Goal: Communication & Community: Answer question/provide support

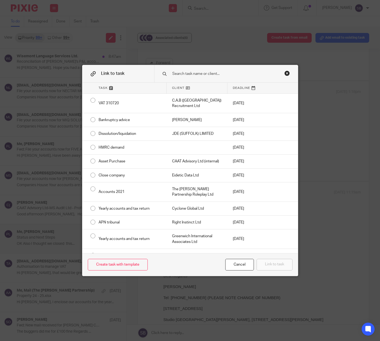
click at [284, 74] on div "Close this dialog window" at bounding box center [286, 72] width 5 height 5
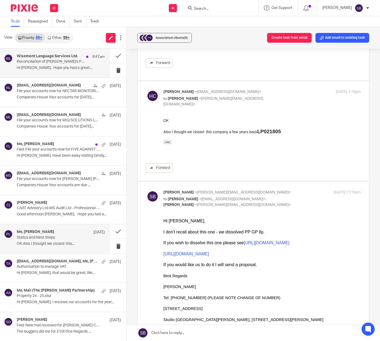
click at [76, 65] on div "Wisemont Language Services Ltd. 8:47am Reconciliation of Wisemont's P&L account…" at bounding box center [61, 63] width 88 height 18
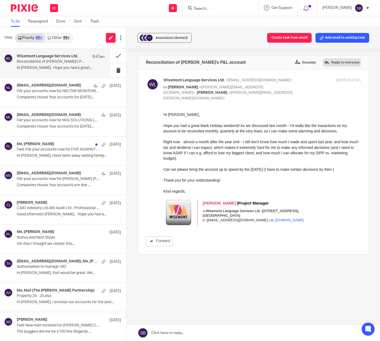
click at [333, 63] on label "Reply to everyone" at bounding box center [341, 62] width 38 height 8
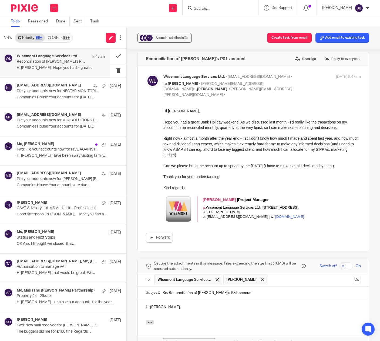
scroll to position [3, 0]
click at [63, 96] on p "Companies House Your accounts for [DATE]..." at bounding box center [61, 97] width 88 height 5
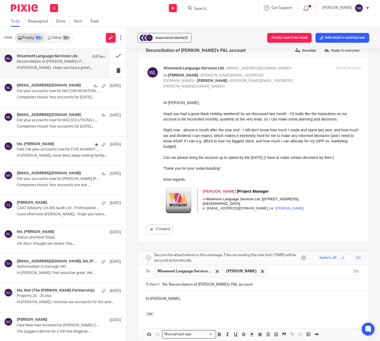
scroll to position [16, 0]
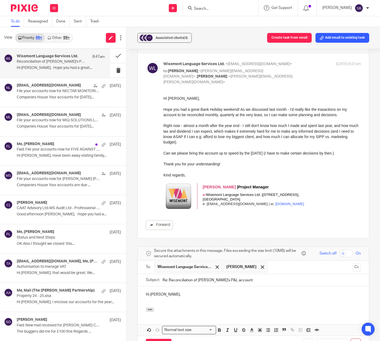
click at [171, 293] on div "Hi [PERSON_NAME]," at bounding box center [253, 296] width 231 height 21
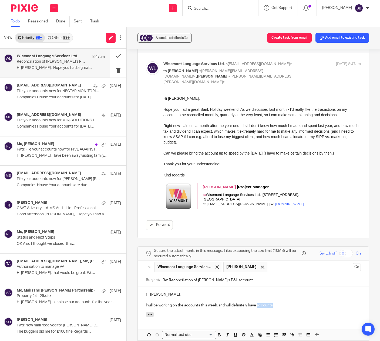
drag, startPoint x: 257, startPoint y: 300, endPoint x: 272, endPoint y: 300, distance: 15.4
click at [272, 302] on p "I will be working on the accounts this week, and will definitely have accounts" at bounding box center [253, 304] width 215 height 5
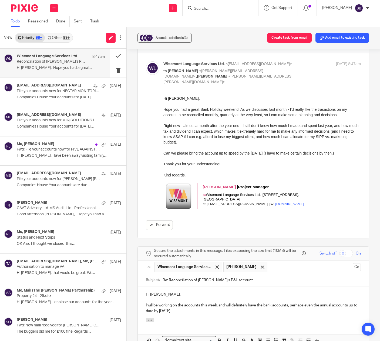
click at [189, 297] on p at bounding box center [253, 299] width 215 height 5
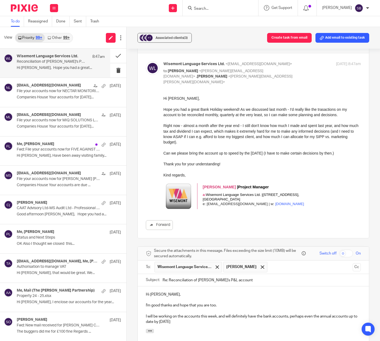
click at [200, 313] on p "I will be working on the accounts this week, and will definitely have the bank …" at bounding box center [253, 318] width 215 height 11
drag, startPoint x: 205, startPoint y: 317, endPoint x: 210, endPoint y: 317, distance: 5.9
click at [205, 317] on p "I will be working on the accounts for 31/7/25 this week, and will definitely ha…" at bounding box center [253, 318] width 215 height 11
click at [45, 151] on p "Fwd: File your accounts now for FIVE AGAINST ONE LTD 12886426" at bounding box center [52, 149] width 70 height 5
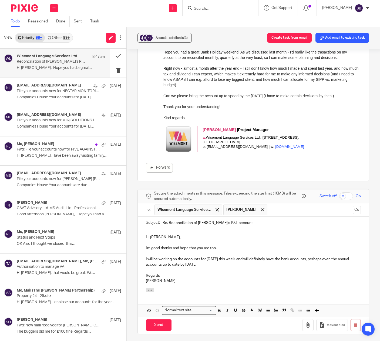
scroll to position [73, 0]
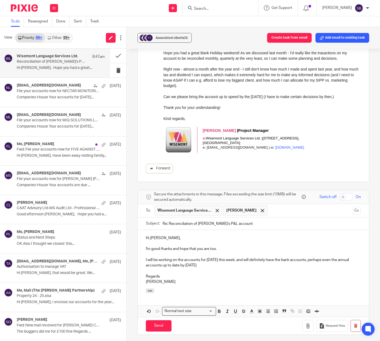
click at [160, 260] on p "I will be working on the accounts for 31/7/25 this week, and will definitely ha…" at bounding box center [253, 262] width 215 height 11
click at [157, 322] on input "Send" at bounding box center [159, 326] width 26 height 12
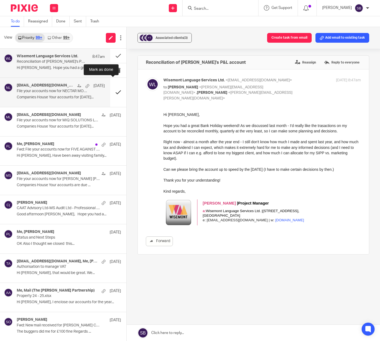
click at [113, 92] on button at bounding box center [118, 92] width 16 height 29
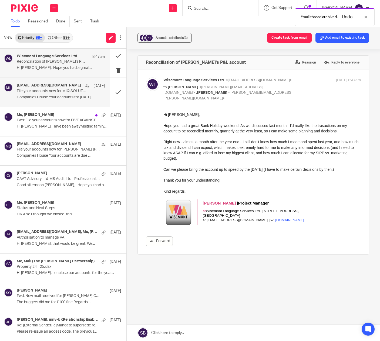
click at [80, 95] on p "Companies House Your accounts for [DATE]..." at bounding box center [61, 97] width 88 height 5
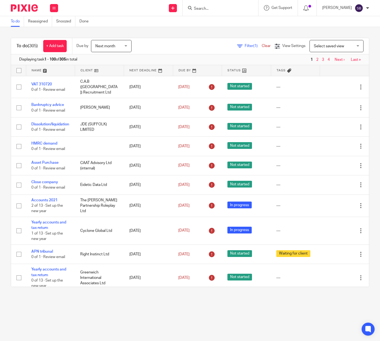
click at [205, 8] on input "Search" at bounding box center [217, 8] width 49 height 5
click at [204, 8] on input "Search" at bounding box center [217, 8] width 49 height 5
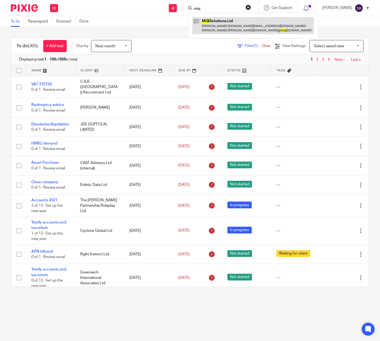
type input "miq"
click at [214, 21] on link at bounding box center [252, 25] width 121 height 17
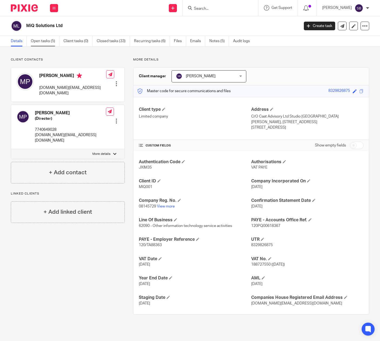
click at [47, 41] on link "Open tasks (5)" at bounding box center [45, 41] width 29 height 11
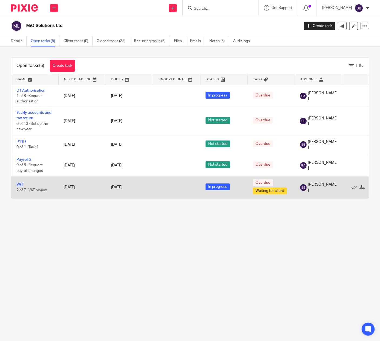
click at [20, 185] on link "VAT" at bounding box center [19, 184] width 7 height 4
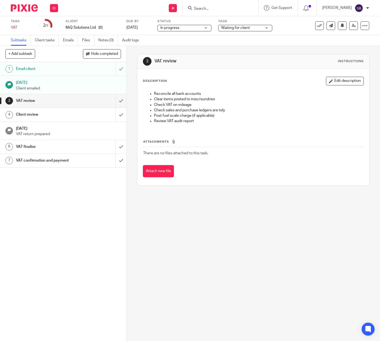
click at [33, 86] on p "Client emailed" at bounding box center [68, 88] width 105 height 5
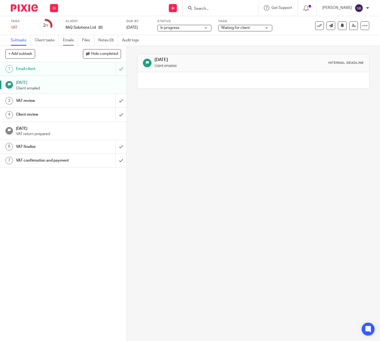
click at [69, 40] on link "Emails" at bounding box center [70, 40] width 15 height 11
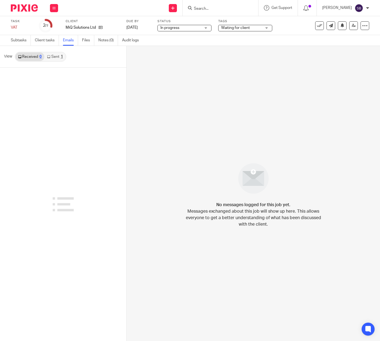
click at [55, 57] on link "Sent 1" at bounding box center [54, 56] width 21 height 9
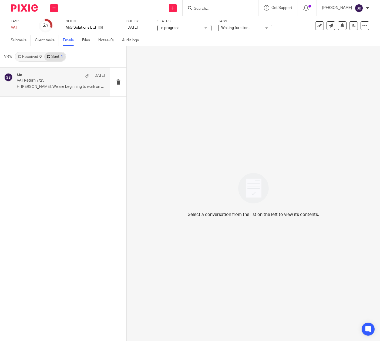
click at [51, 84] on div "Me 15 Aug VAT Return 7/25 Hi Michael, We are beginning to work on your..." at bounding box center [61, 82] width 88 height 18
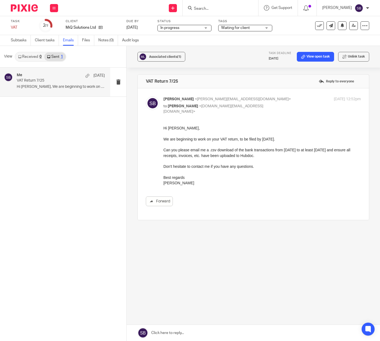
click at [169, 329] on link at bounding box center [253, 332] width 253 height 16
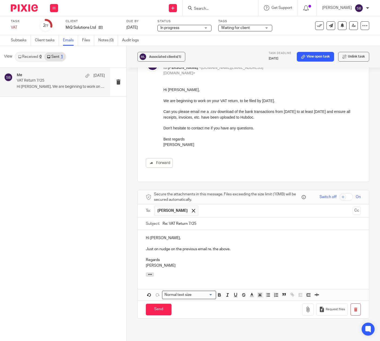
click at [157, 246] on p "Just on nudge on the previous email re. the above." at bounding box center [253, 248] width 215 height 5
click at [158, 303] on input "Send" at bounding box center [159, 309] width 26 height 12
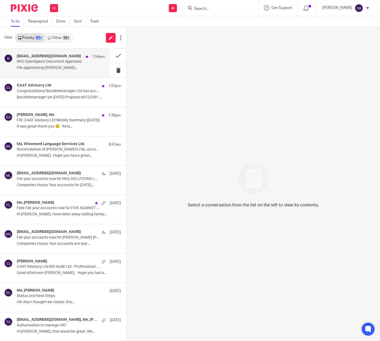
click at [69, 66] on p "File approved by [PERSON_NAME]..." at bounding box center [61, 68] width 88 height 5
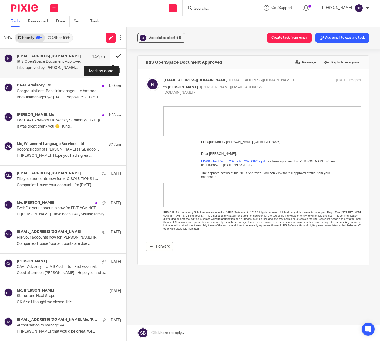
click at [113, 55] on button at bounding box center [118, 56] width 16 height 14
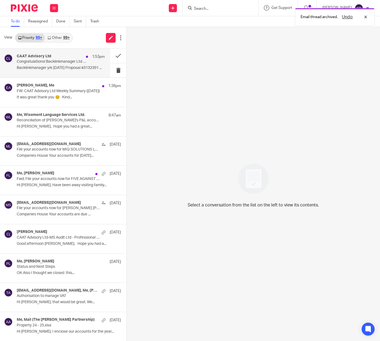
click at [77, 66] on p "Backlinkmanager y/e [DATE] Proposal #3132391 ..." at bounding box center [61, 68] width 88 height 5
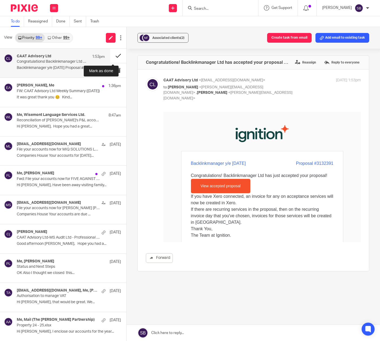
click at [113, 56] on button at bounding box center [118, 56] width 16 height 14
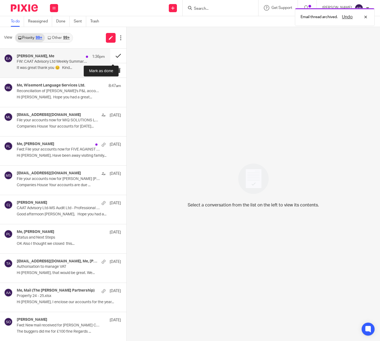
drag, startPoint x: 63, startPoint y: 62, endPoint x: 114, endPoint y: 56, distance: 50.9
click at [114, 56] on button at bounding box center [118, 56] width 16 height 14
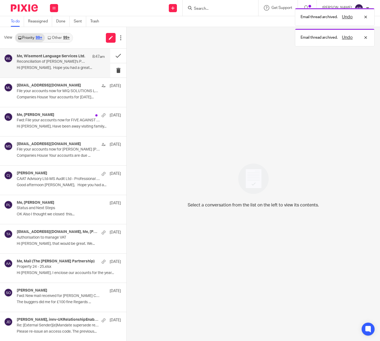
click at [53, 60] on p "Reconciliation of [PERSON_NAME]'s P&L account" at bounding box center [52, 61] width 70 height 5
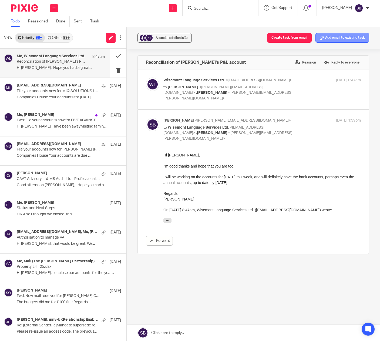
click at [331, 40] on button "Add email to existing task" at bounding box center [342, 38] width 54 height 10
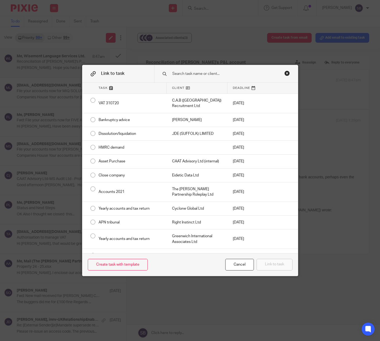
click at [205, 45] on div "Link to task Task Client Deadline VAT 310720 C.A.B ([GEOGRAPHIC_DATA]) Recruitm…" at bounding box center [190, 170] width 380 height 341
click at [284, 72] on div "Close this dialog window" at bounding box center [286, 72] width 5 height 5
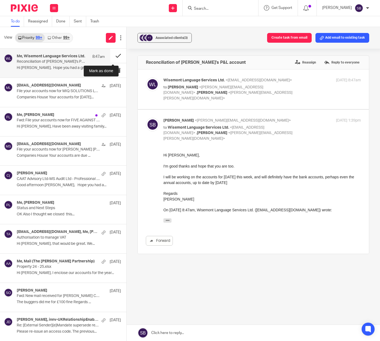
click at [112, 56] on button at bounding box center [118, 56] width 16 height 14
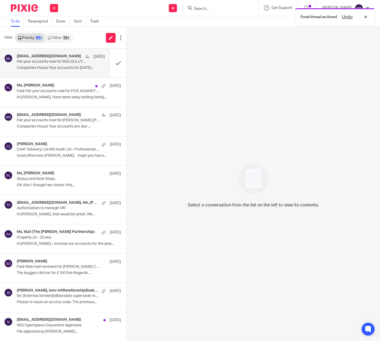
click at [79, 66] on p "Companies House Your accounts for [DATE]..." at bounding box center [61, 68] width 88 height 5
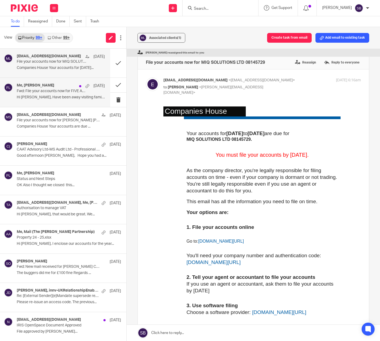
click at [50, 93] on p "Fwd: File your accounts now for FIVE AGAINST ONE LTD 12886426" at bounding box center [52, 91] width 70 height 5
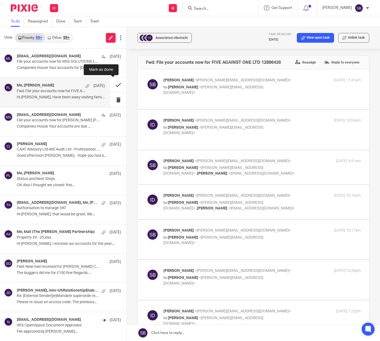
click at [112, 84] on button at bounding box center [118, 85] width 16 height 14
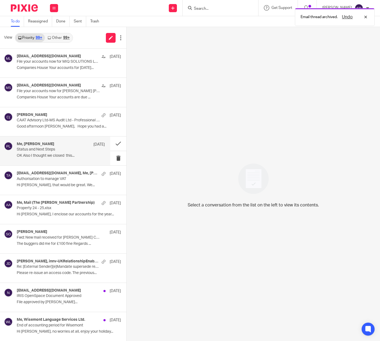
click at [42, 146] on h4 "Me, [PERSON_NAME]" at bounding box center [36, 144] width 38 height 5
